Goal: Task Accomplishment & Management: Complete application form

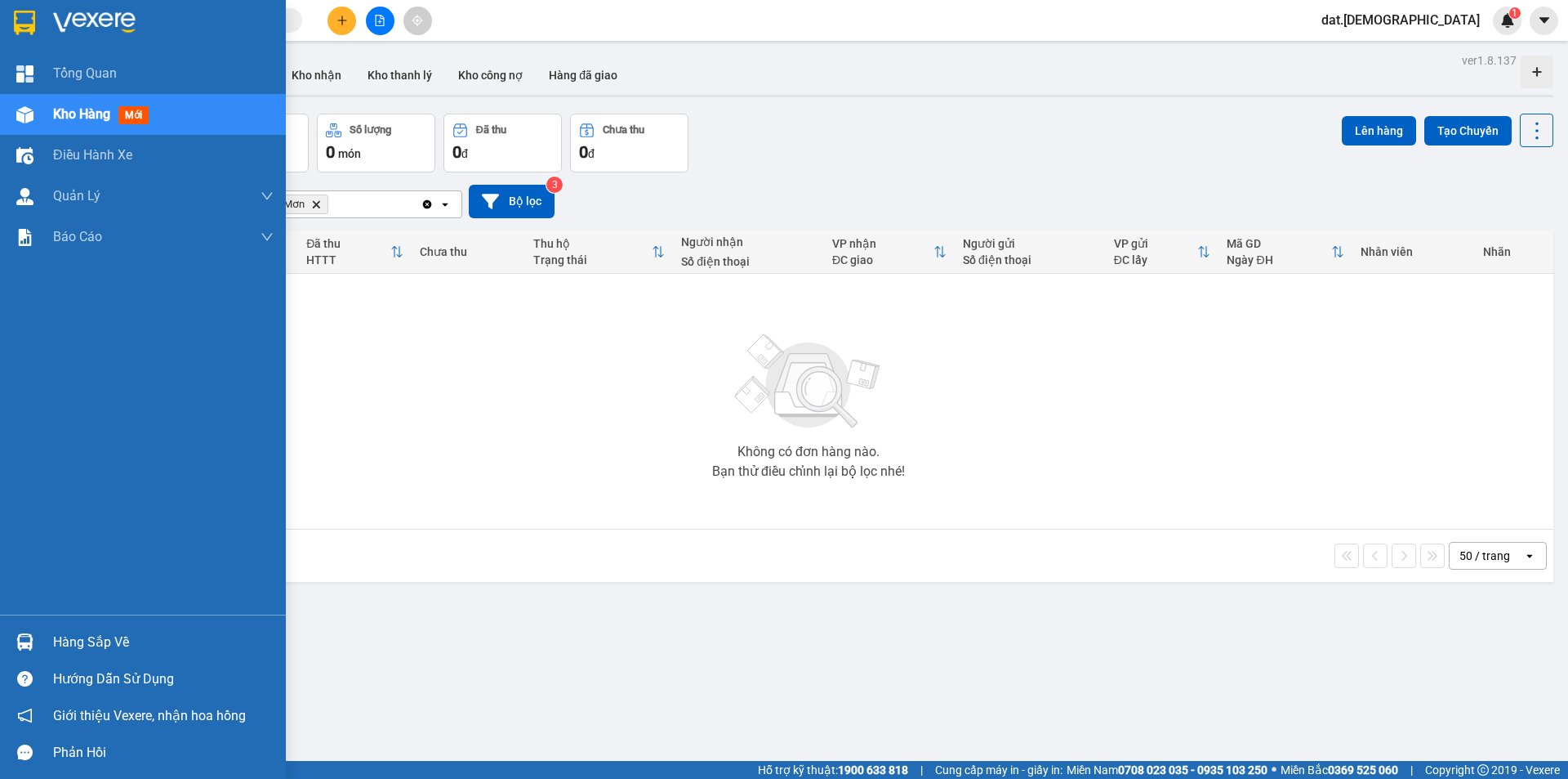
click at [139, 111] on span "mới" at bounding box center [134, 115] width 30 height 18
click at [201, 107] on div "Kho hàng mới" at bounding box center [163, 114] width 221 height 41
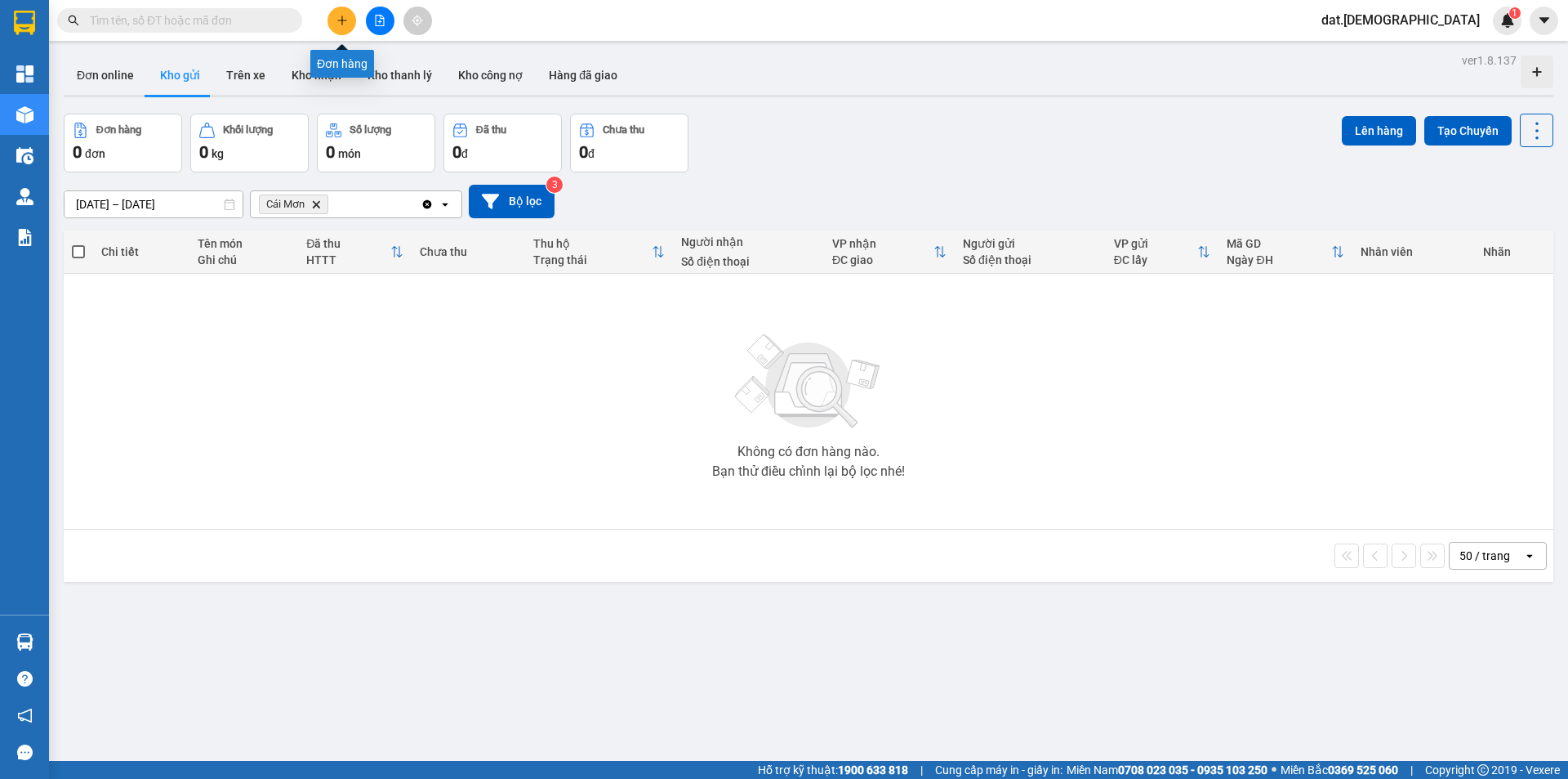
click at [353, 14] on button at bounding box center [342, 21] width 29 height 29
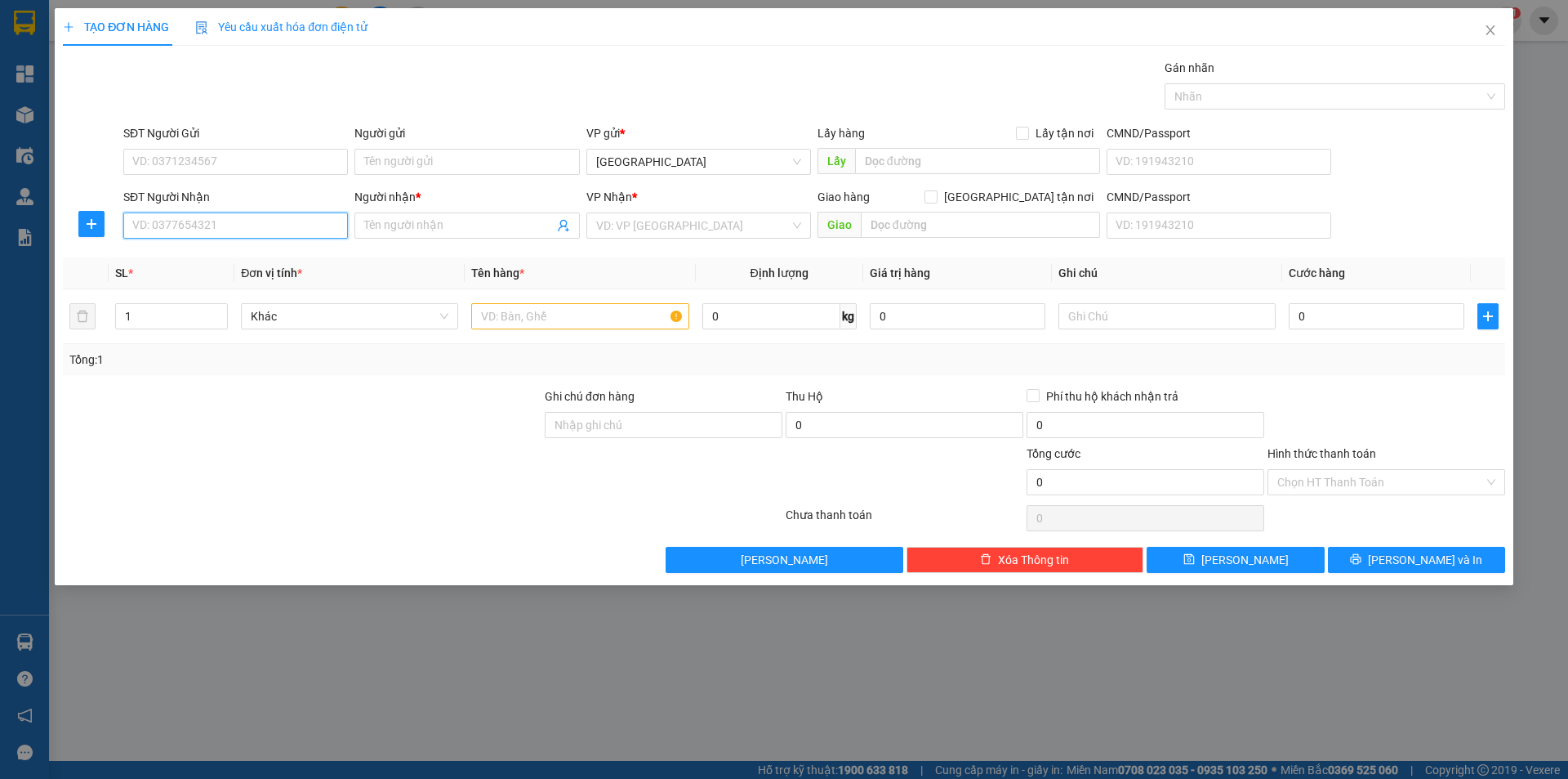
click at [183, 226] on input "SĐT Người Nhận" at bounding box center [235, 226] width 225 height 26
type input "0346577091"
click at [467, 230] on input "Người nhận *" at bounding box center [459, 226] width 189 height 18
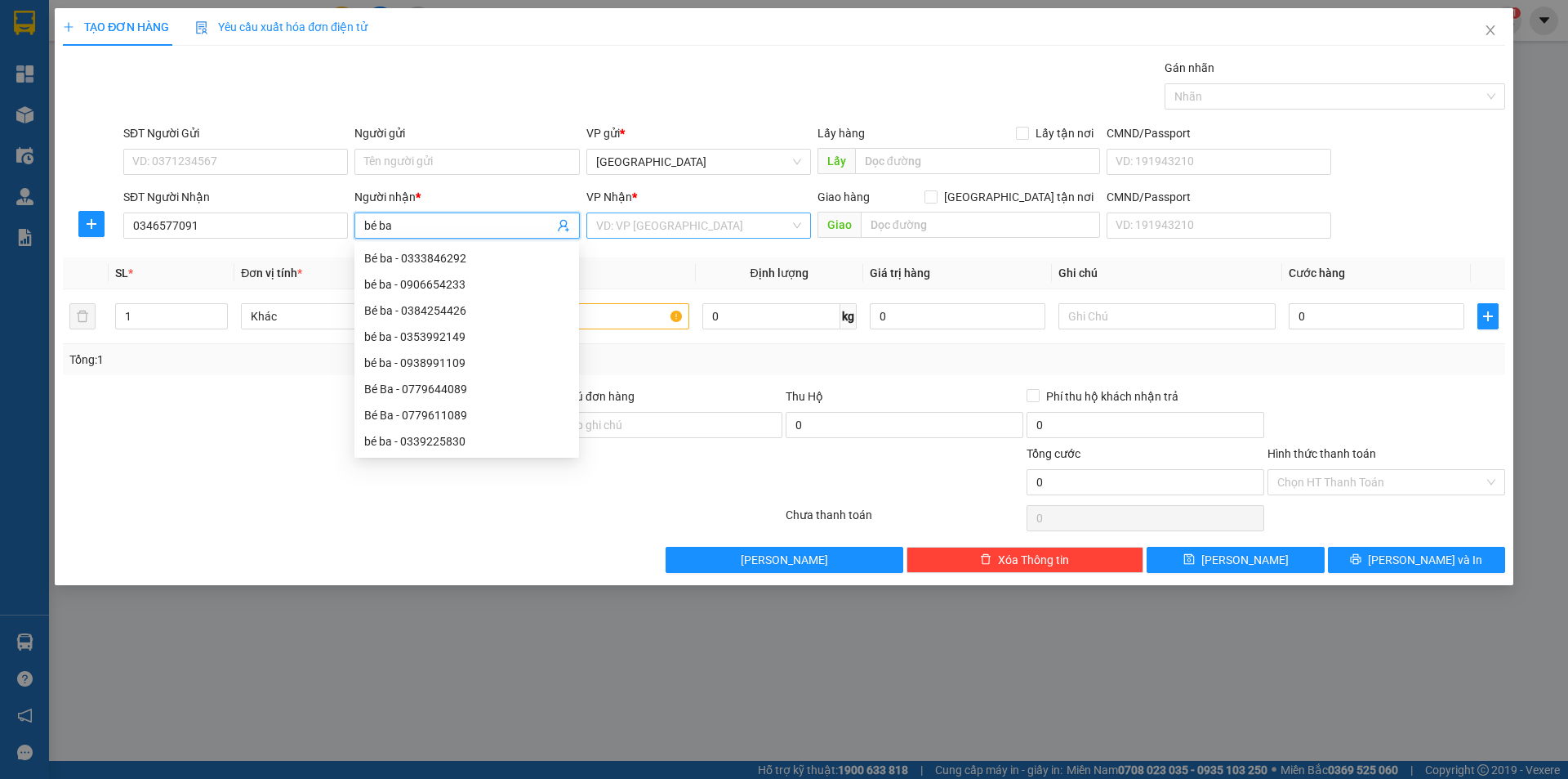
type input "bé ba"
click at [638, 228] on input "search" at bounding box center [694, 225] width 194 height 25
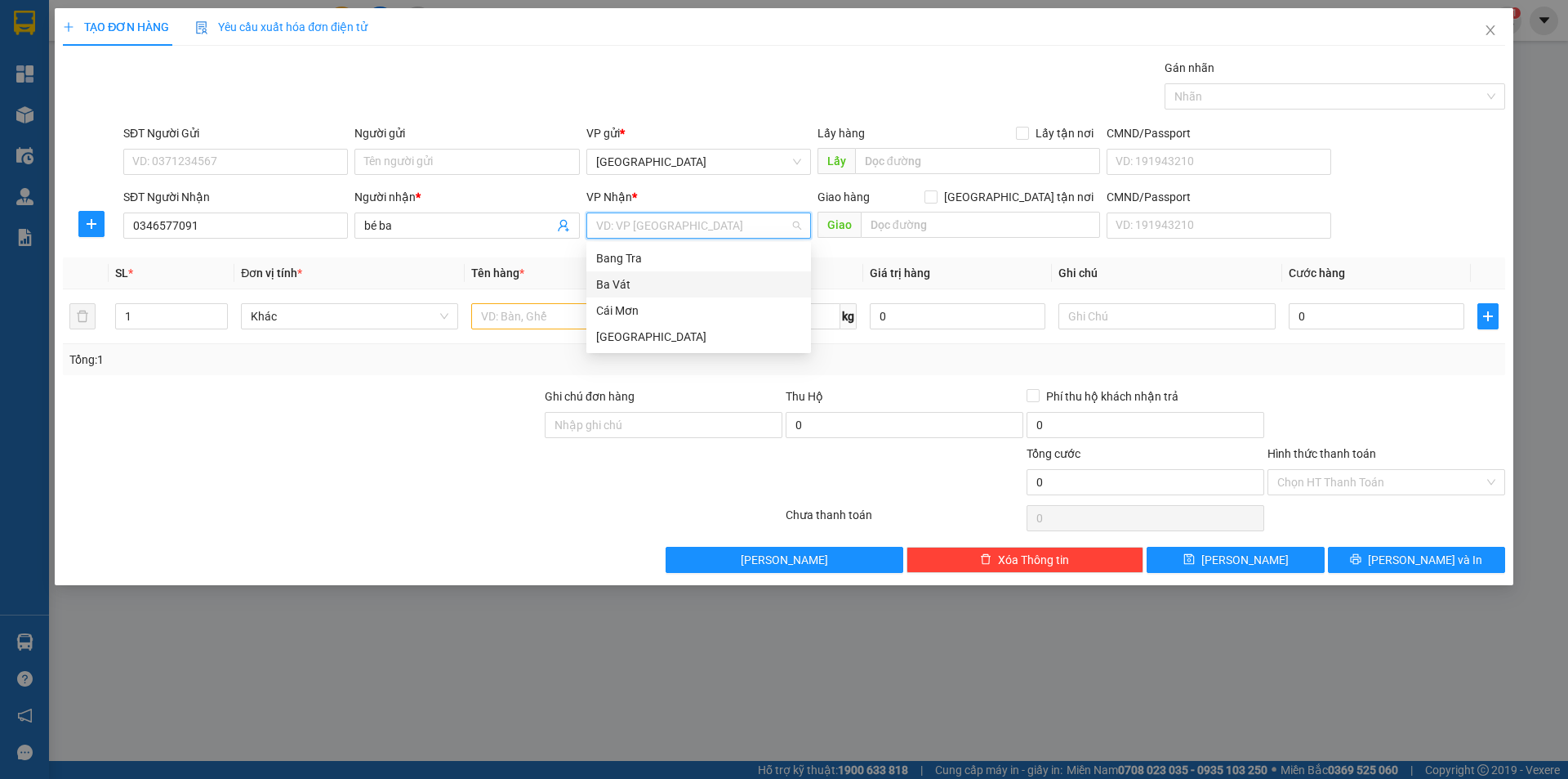
click at [633, 284] on div "Ba Vát" at bounding box center [699, 284] width 205 height 18
click at [519, 319] on input "text" at bounding box center [580, 316] width 217 height 26
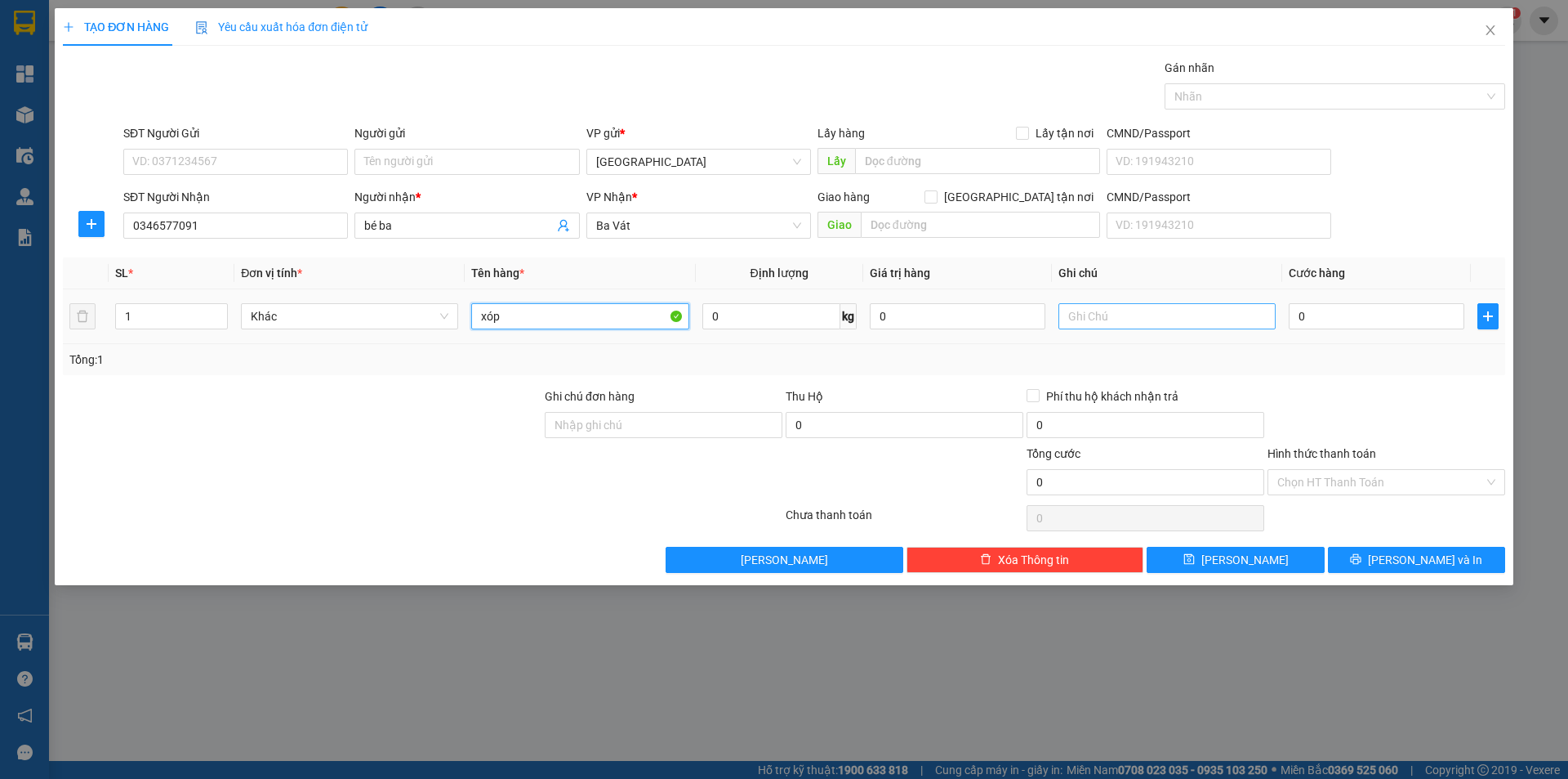
type input "xóp"
click at [1134, 321] on input "text" at bounding box center [1166, 316] width 217 height 26
type input "chua phí"
click at [1352, 319] on input "0" at bounding box center [1377, 316] width 176 height 26
type input "2"
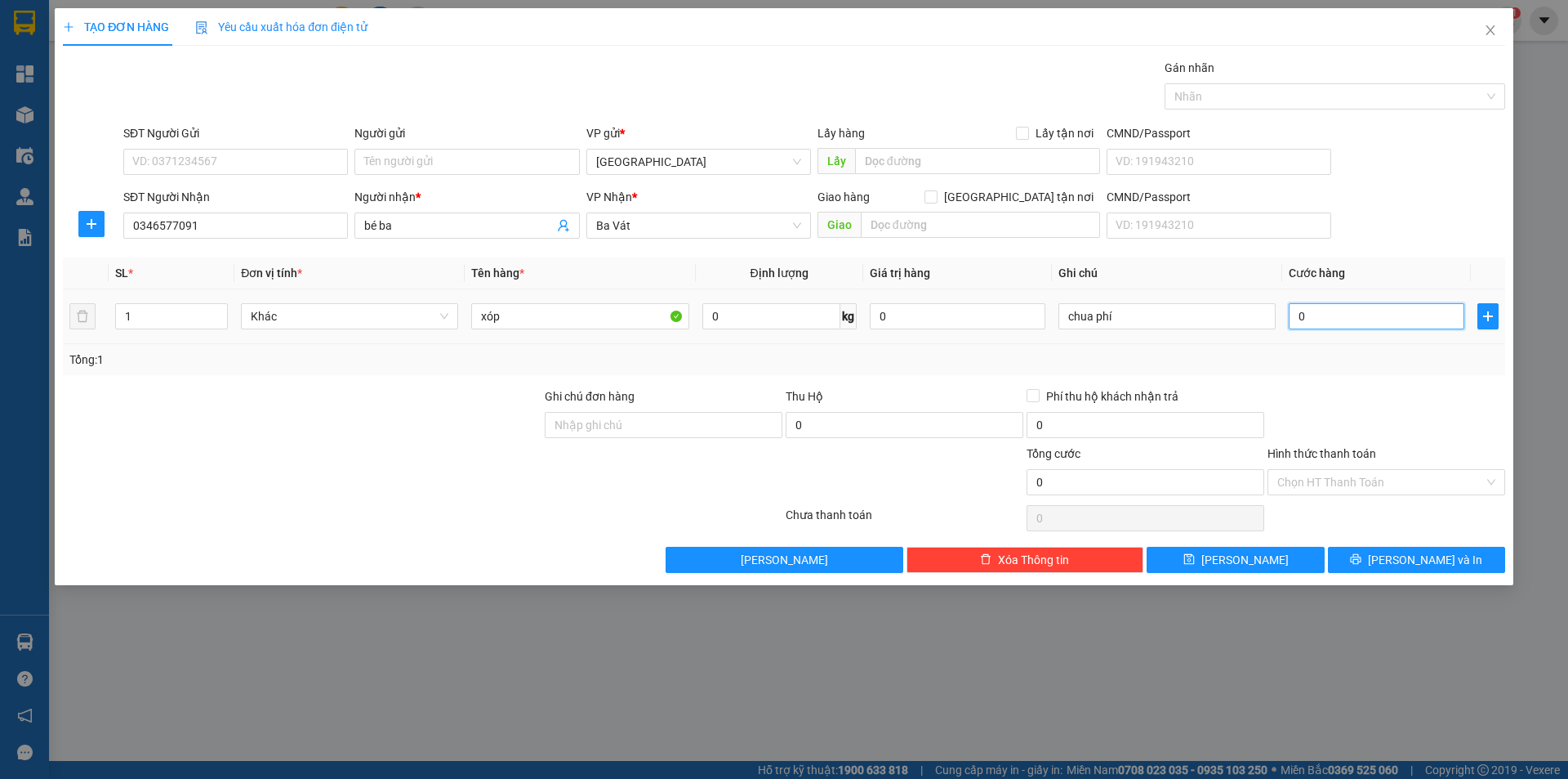
type input "2"
type input "20"
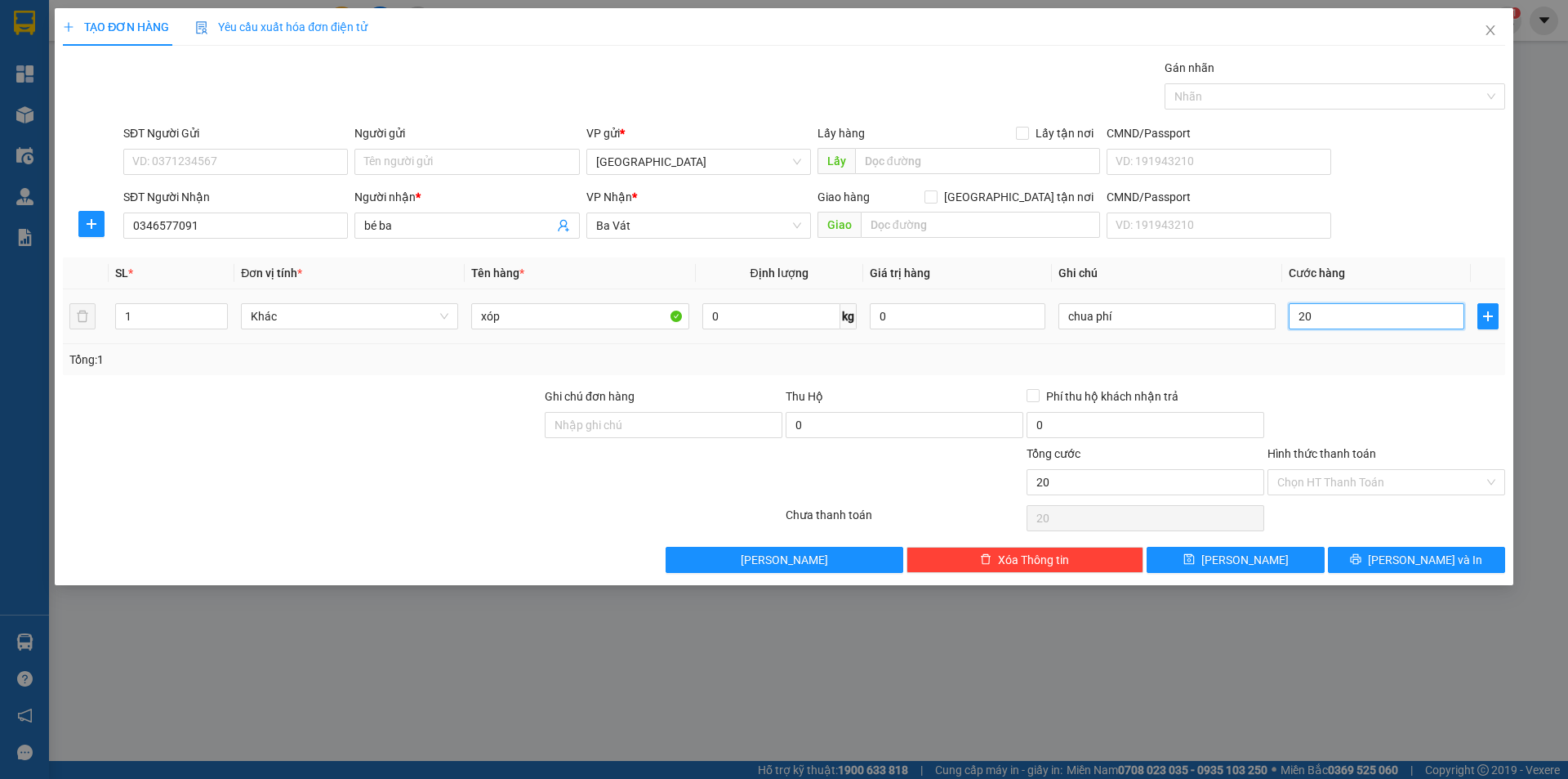
type input "200"
type input "2.000"
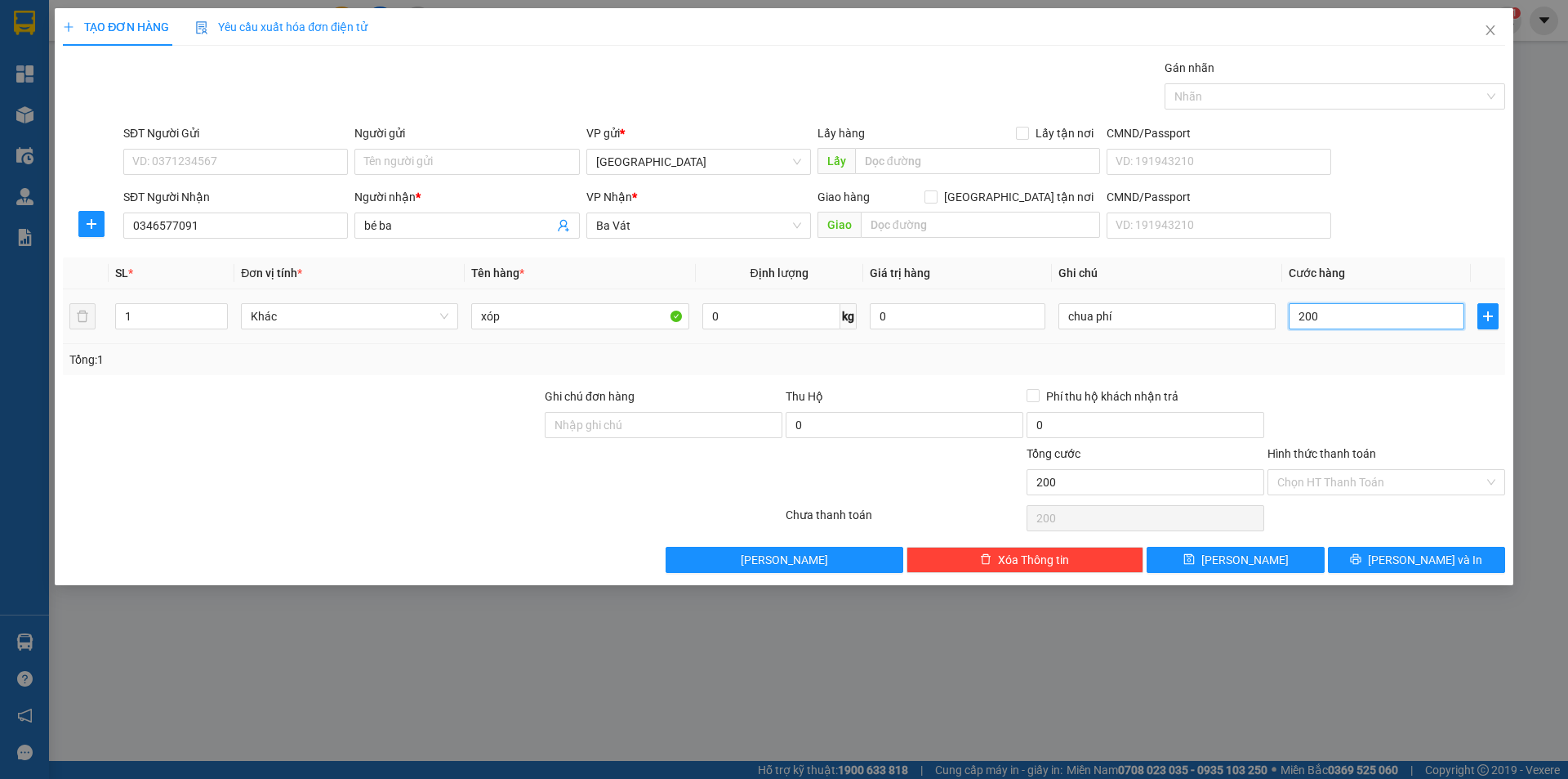
type input "2.000"
type input "20.000"
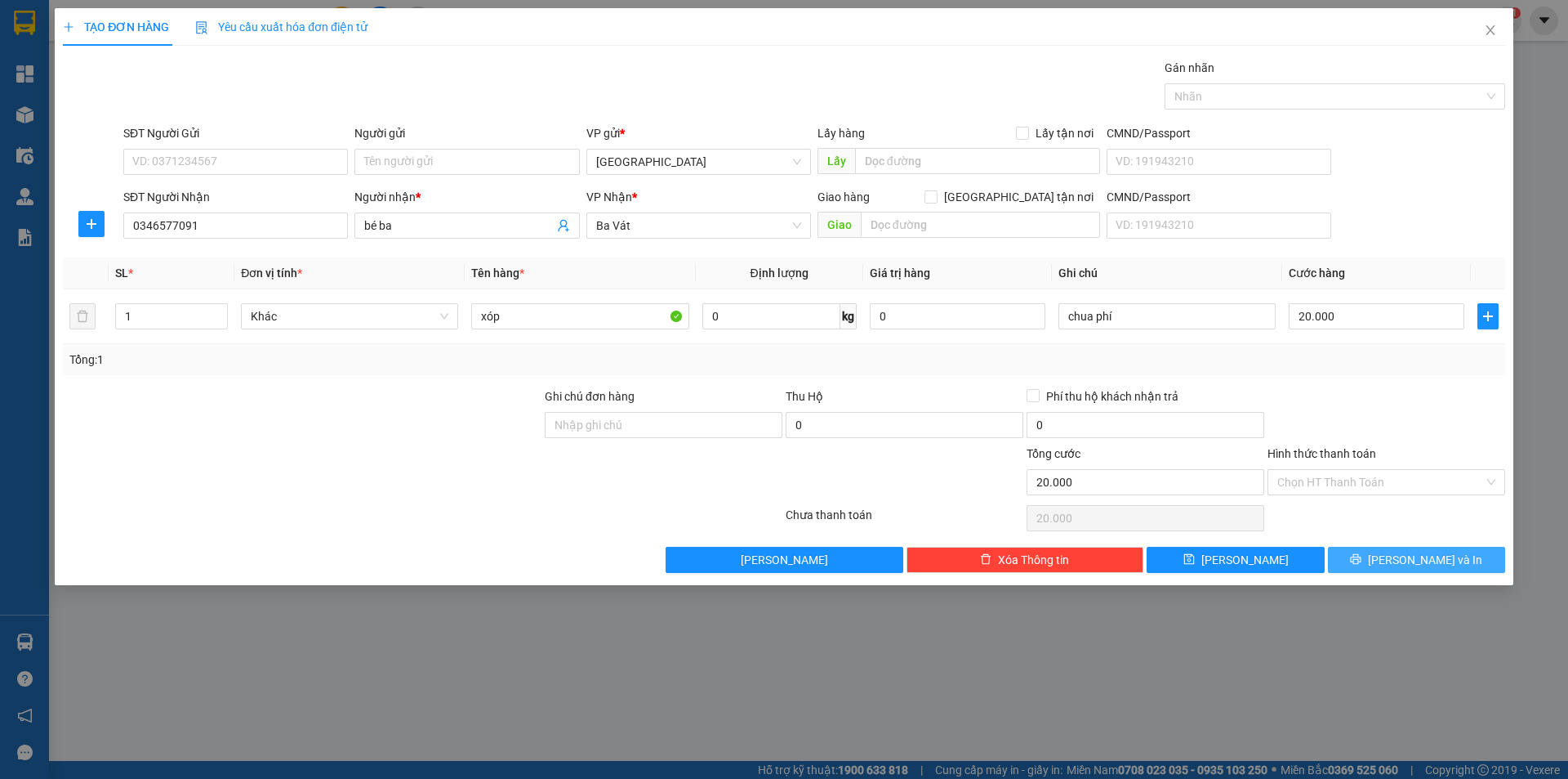
click at [1445, 559] on span "[PERSON_NAME] và In" at bounding box center [1425, 560] width 114 height 18
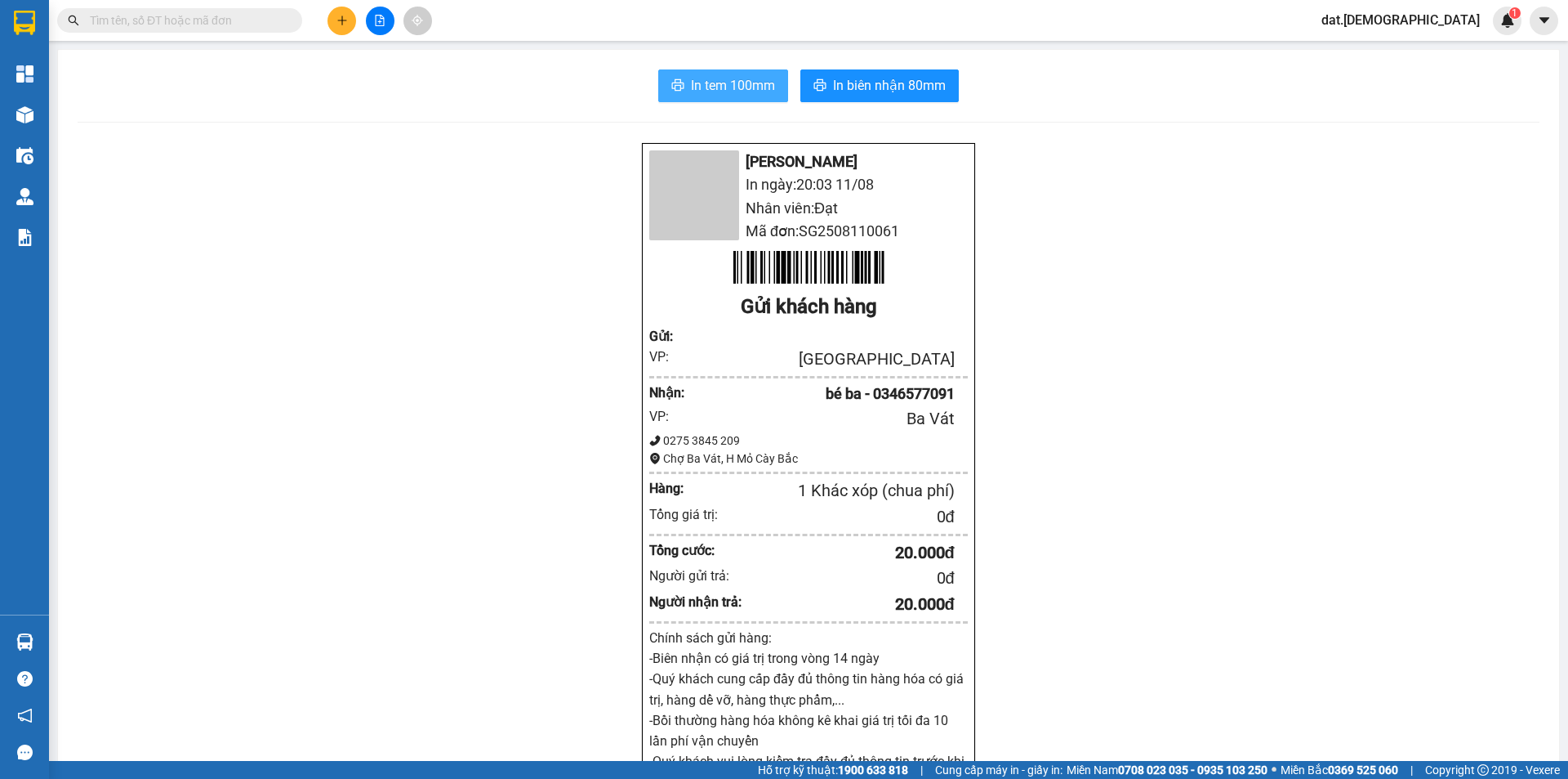
click at [742, 81] on span "In tem 100mm" at bounding box center [734, 85] width 84 height 20
click at [904, 81] on span "In biên nhận 80mm" at bounding box center [889, 85] width 113 height 20
